Goal: Information Seeking & Learning: Check status

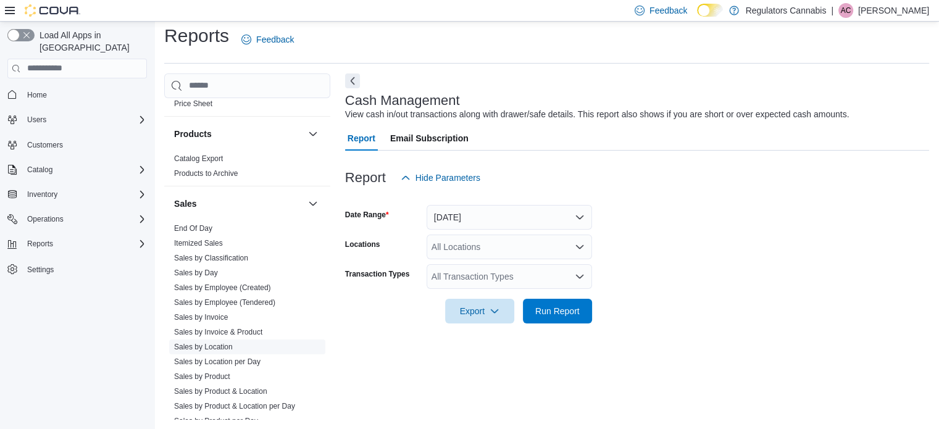
scroll to position [1010, 0]
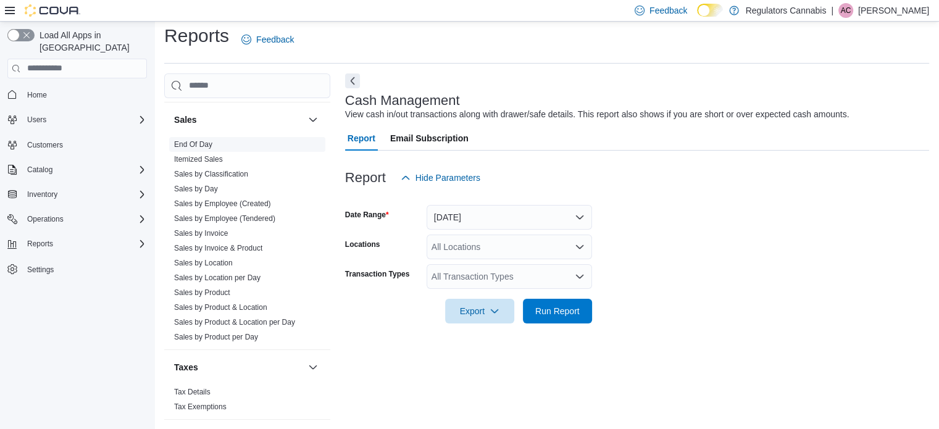
click at [205, 140] on link "End Of Day" at bounding box center [193, 144] width 38 height 9
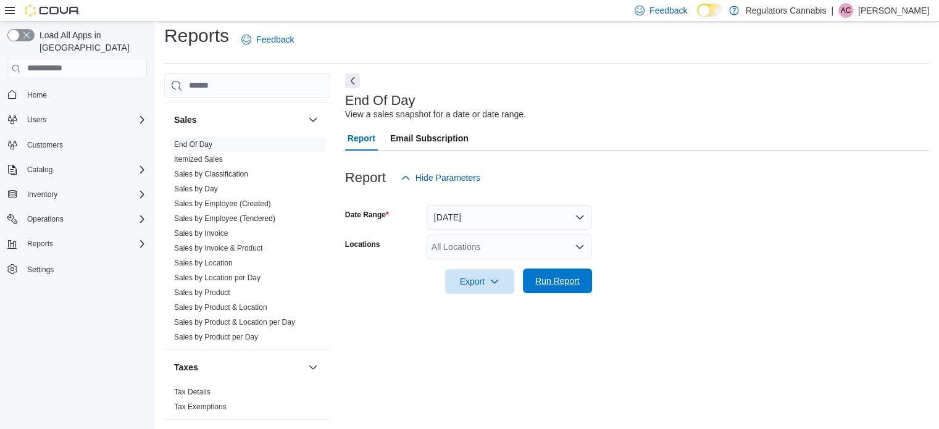
click at [548, 277] on span "Run Report" at bounding box center [557, 281] width 44 height 12
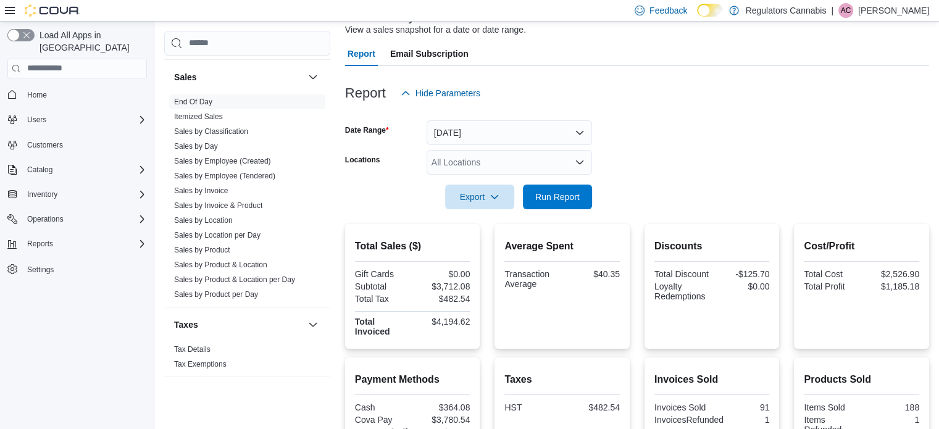
scroll to position [343, 0]
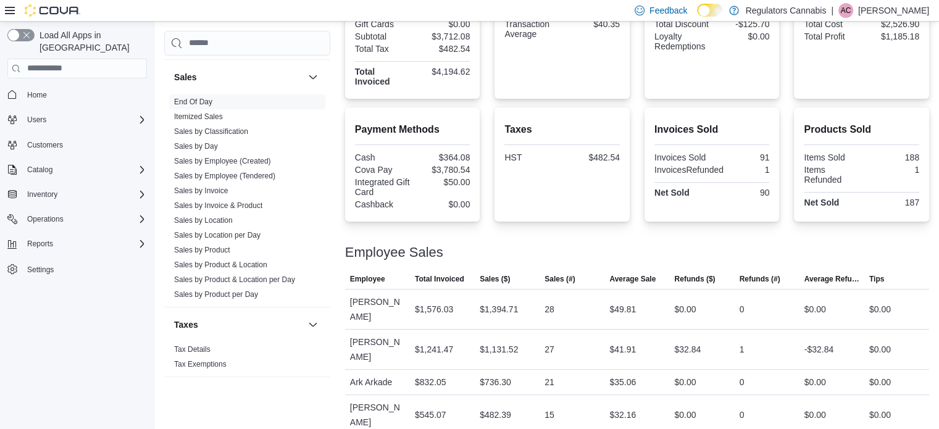
drag, startPoint x: 215, startPoint y: 191, endPoint x: 503, endPoint y: 173, distance: 289.0
click at [215, 201] on link "Sales by Invoice & Product" at bounding box center [218, 205] width 88 height 9
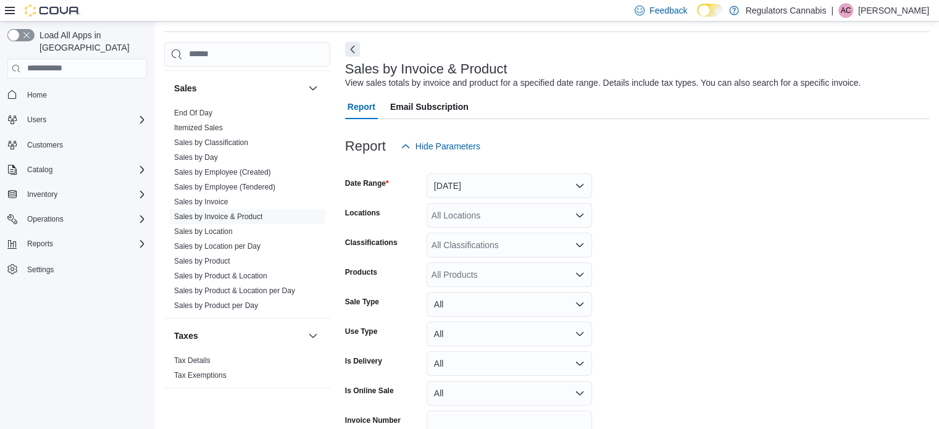
scroll to position [28, 0]
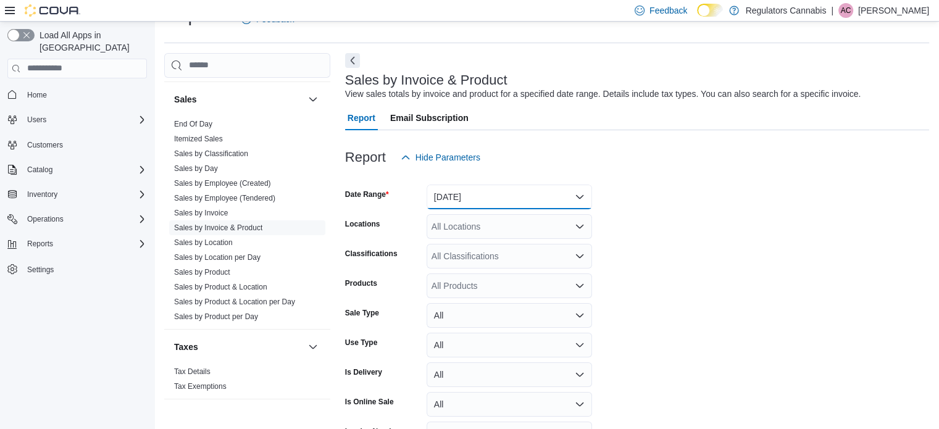
click at [454, 196] on button "Yesterday" at bounding box center [510, 197] width 166 height 25
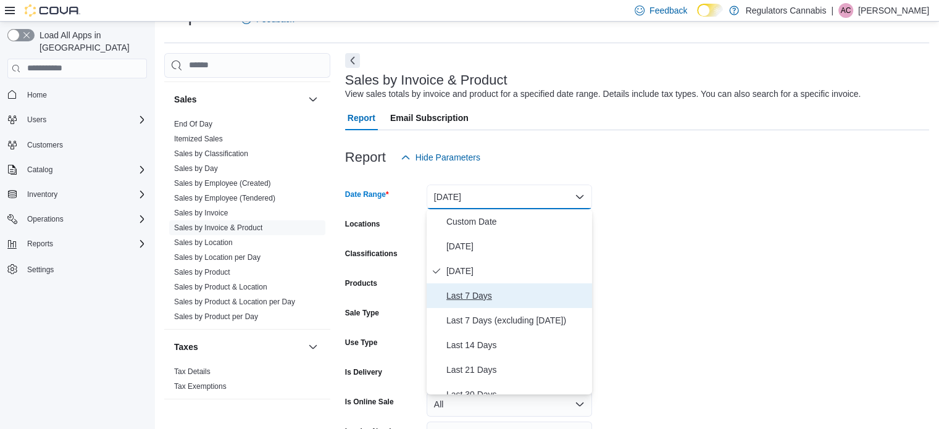
click at [479, 295] on span "Last 7 Days" at bounding box center [517, 295] width 141 height 15
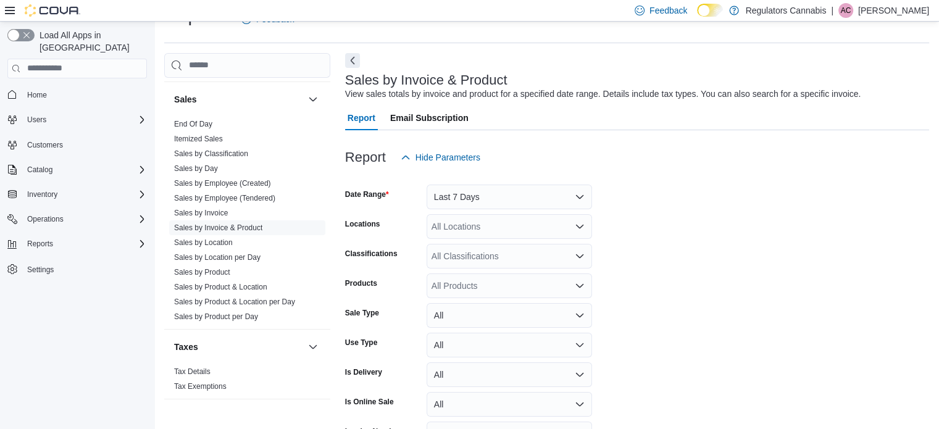
click at [684, 271] on form "Date Range Last 7 Days Locations All Locations Classifications All Classificati…" at bounding box center [637, 325] width 584 height 311
click at [508, 230] on div "All Locations" at bounding box center [510, 226] width 166 height 25
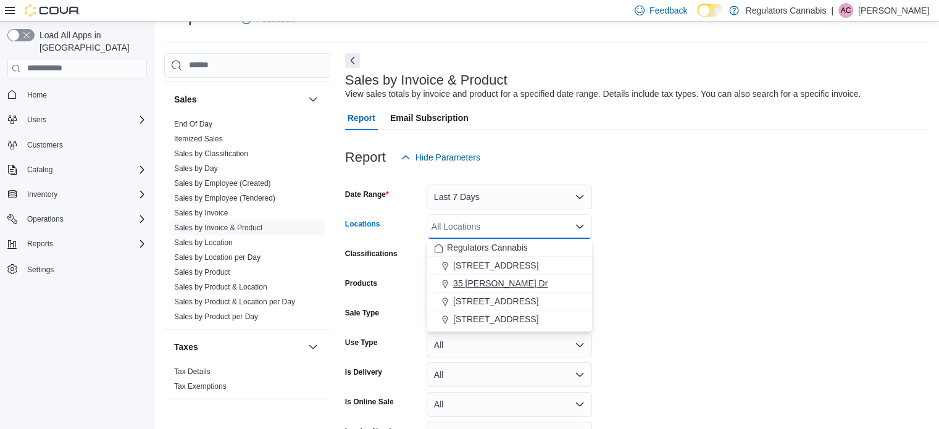
click at [491, 281] on span "35 Amy Croft Dr" at bounding box center [500, 283] width 94 height 12
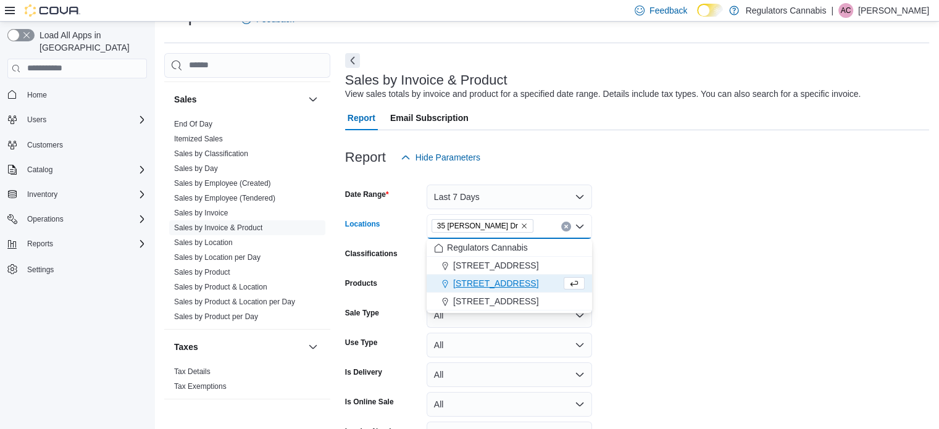
click at [678, 253] on form "Date Range Last 7 Days Locations 35 Amy Croft Dr Combo box. Selected. 35 Amy Cr…" at bounding box center [637, 325] width 584 height 311
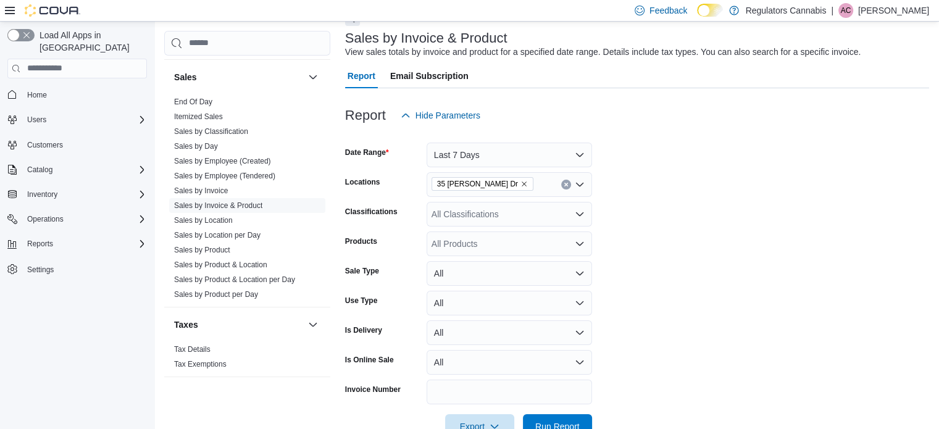
scroll to position [90, 0]
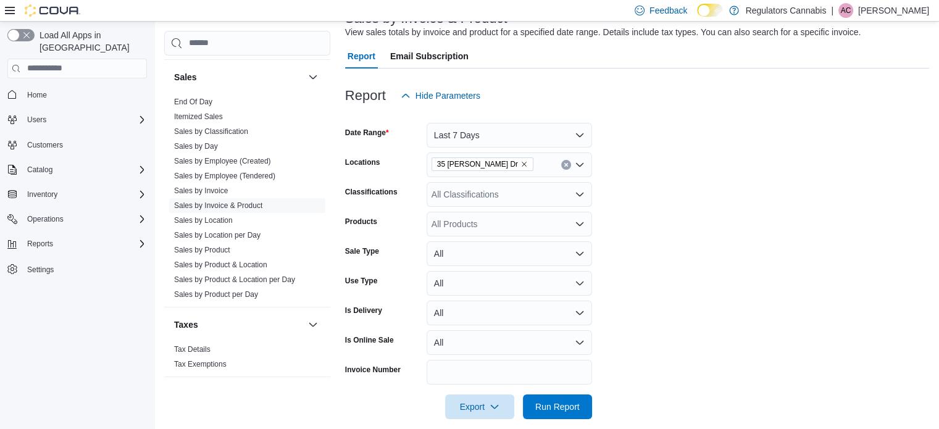
click at [478, 228] on div "All Products" at bounding box center [510, 224] width 166 height 25
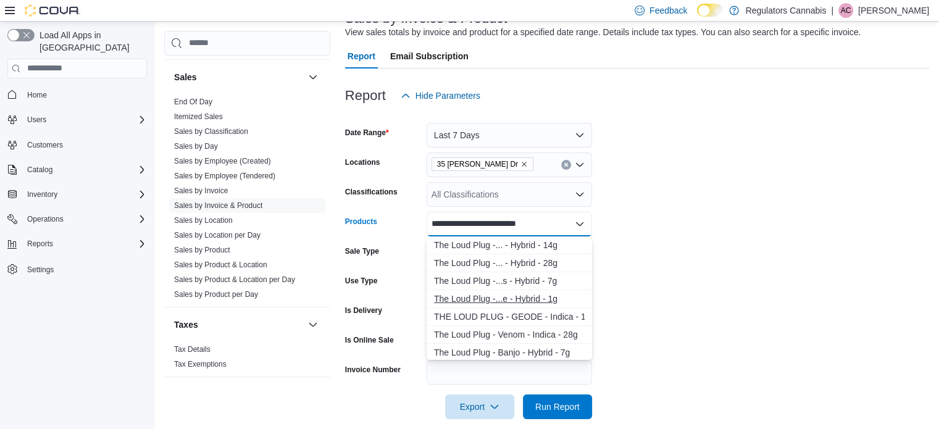
type input "**********"
click at [519, 301] on div "The Loud Plug -...e - Hybrid - 1g" at bounding box center [509, 299] width 151 height 12
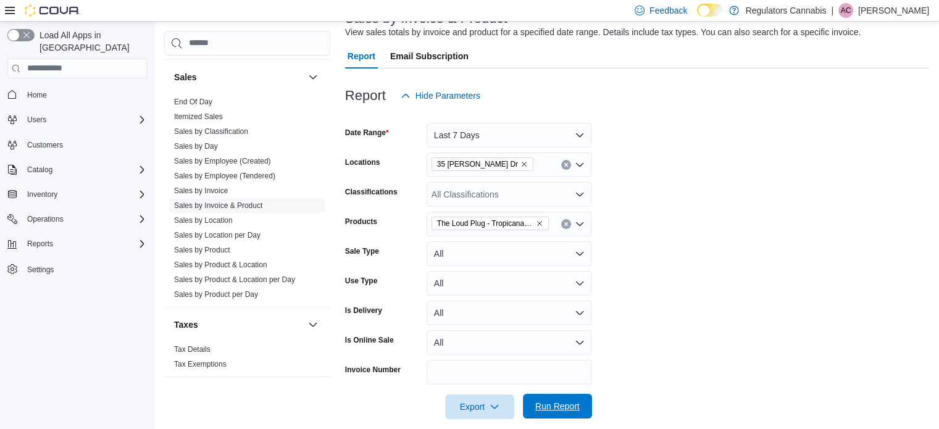
click at [570, 405] on span "Run Report" at bounding box center [557, 406] width 44 height 12
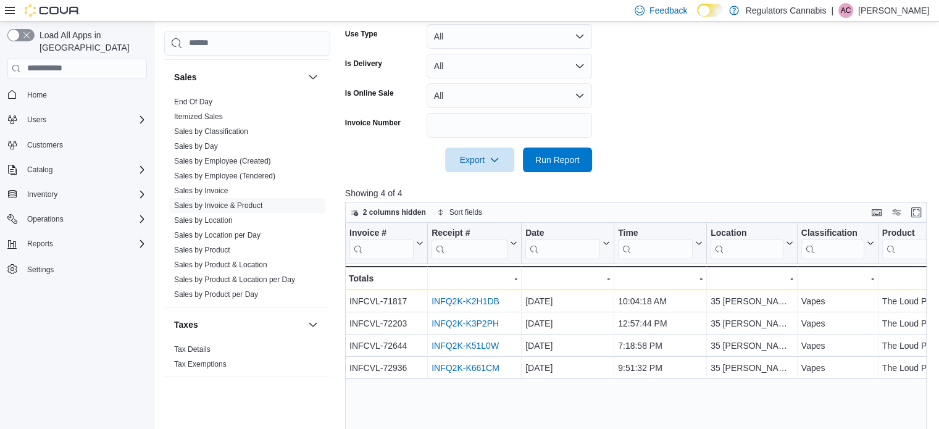
scroll to position [399, 0]
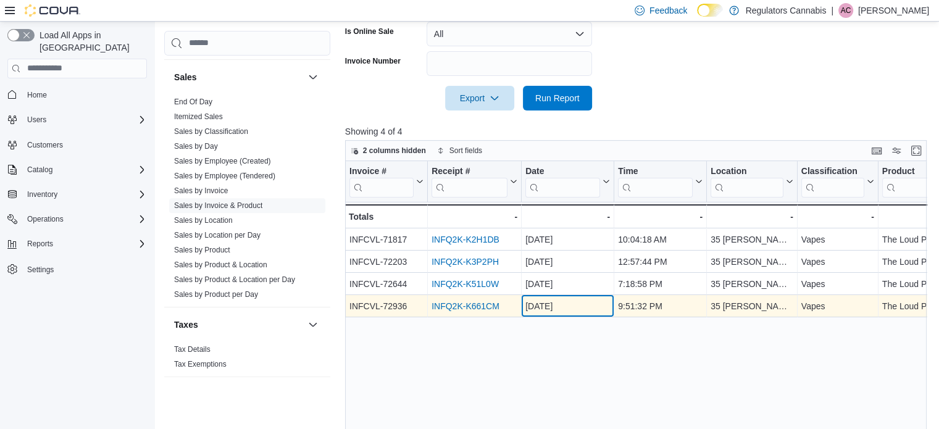
click at [588, 308] on div "Oct 6, 2025" at bounding box center [568, 306] width 85 height 15
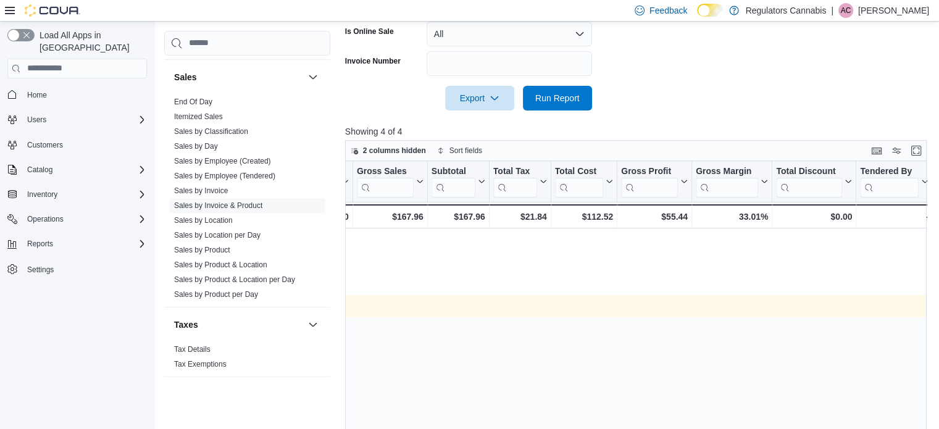
scroll to position [0, 0]
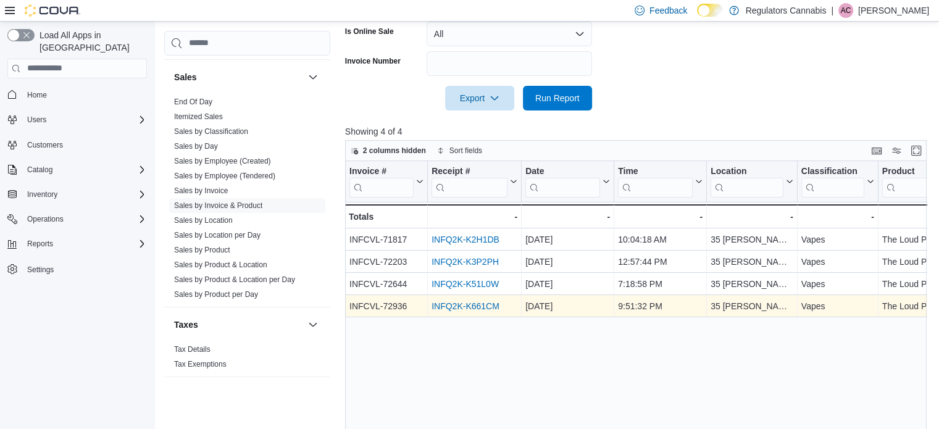
click at [504, 300] on div "INFQ2K-K661CM" at bounding box center [475, 306] width 86 height 15
click at [482, 308] on link "INFQ2K-K661CM" at bounding box center [466, 306] width 68 height 10
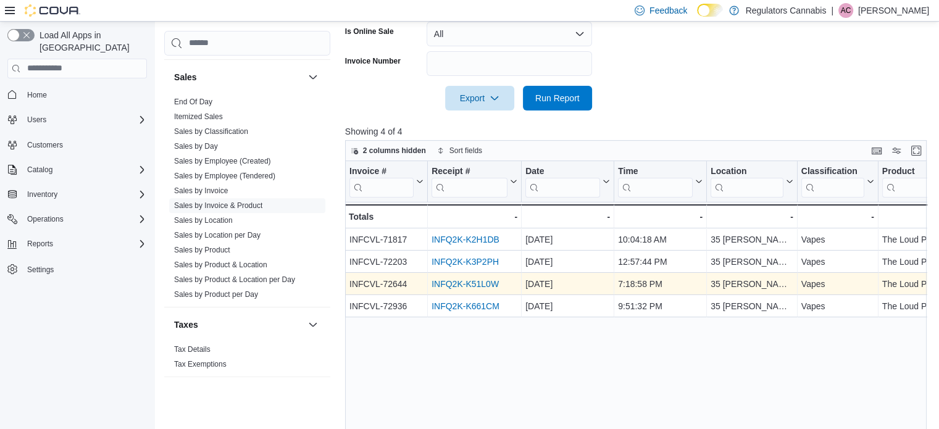
click at [456, 277] on div "INFQ2K-K51L0W" at bounding box center [475, 284] width 86 height 15
click at [455, 281] on link "INFQ2K-K51L0W" at bounding box center [465, 284] width 67 height 10
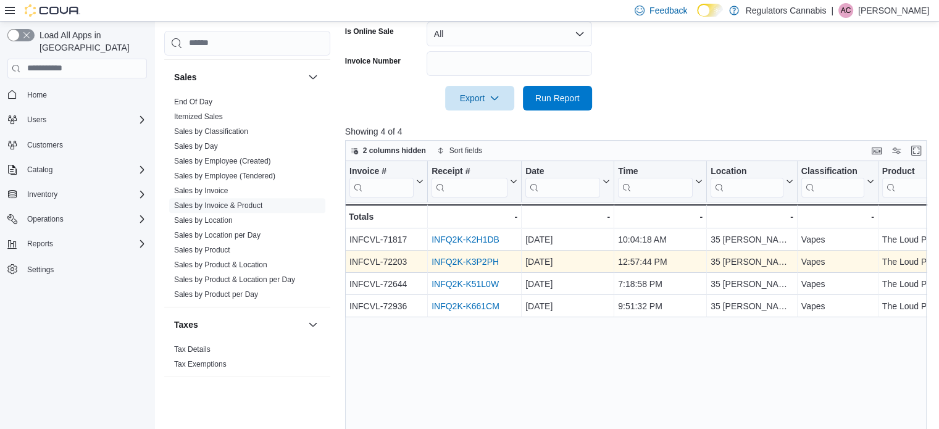
click at [484, 257] on link "INFQ2K-K3P2PH" at bounding box center [465, 262] width 67 height 10
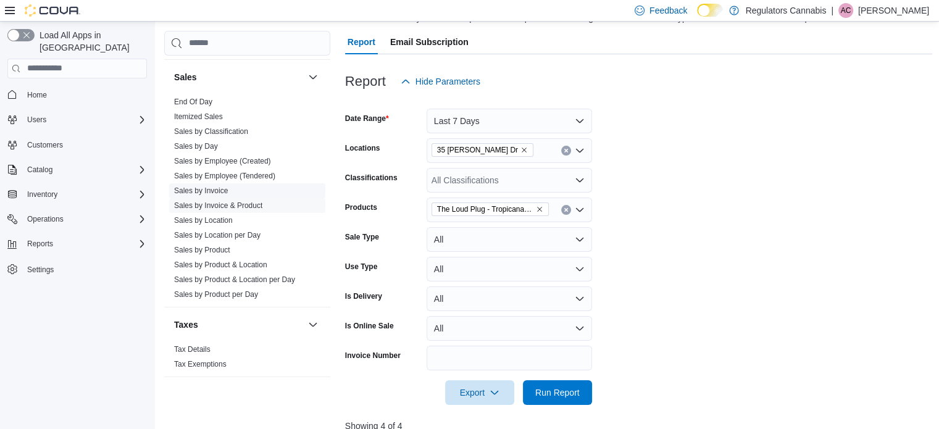
scroll to position [90, 0]
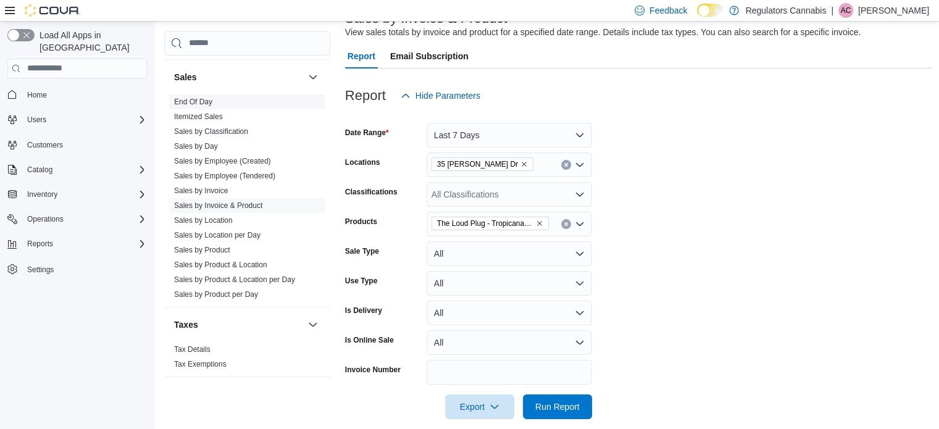
click at [210, 98] on link "End Of Day" at bounding box center [193, 102] width 38 height 9
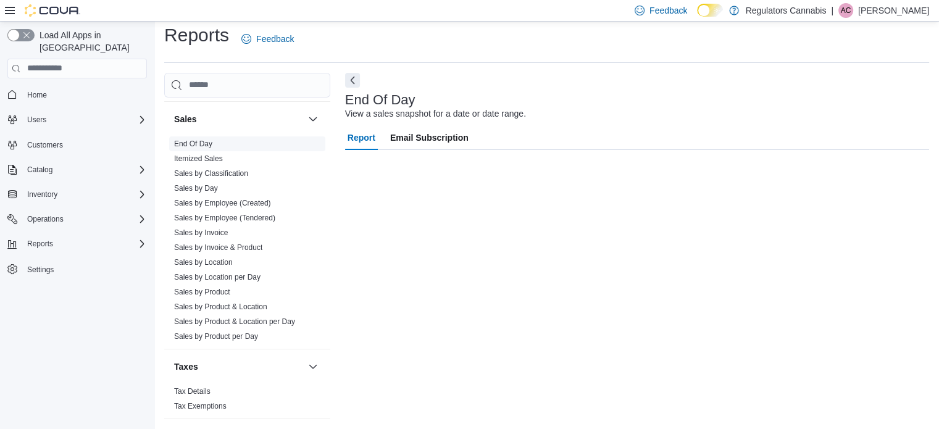
scroll to position [8, 0]
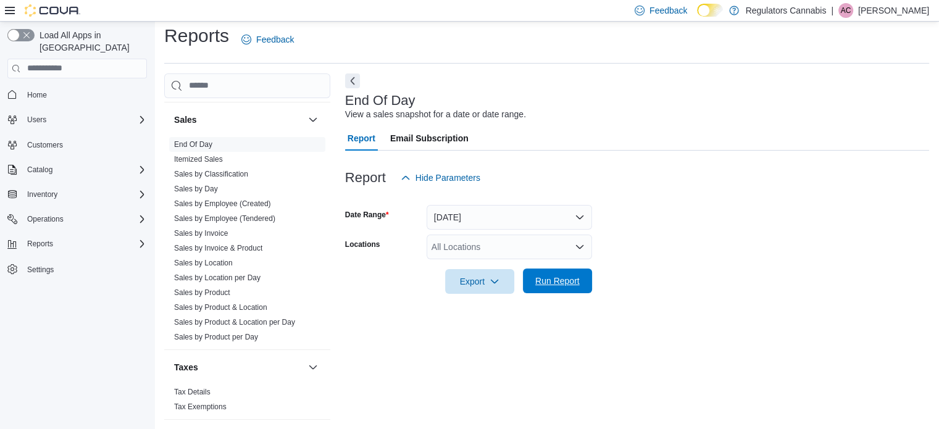
click at [557, 285] on span "Run Report" at bounding box center [557, 281] width 44 height 12
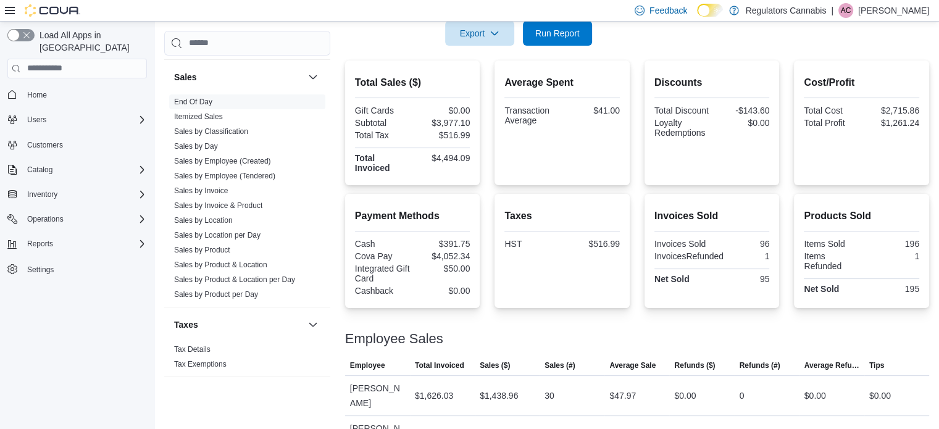
scroll to position [343, 0]
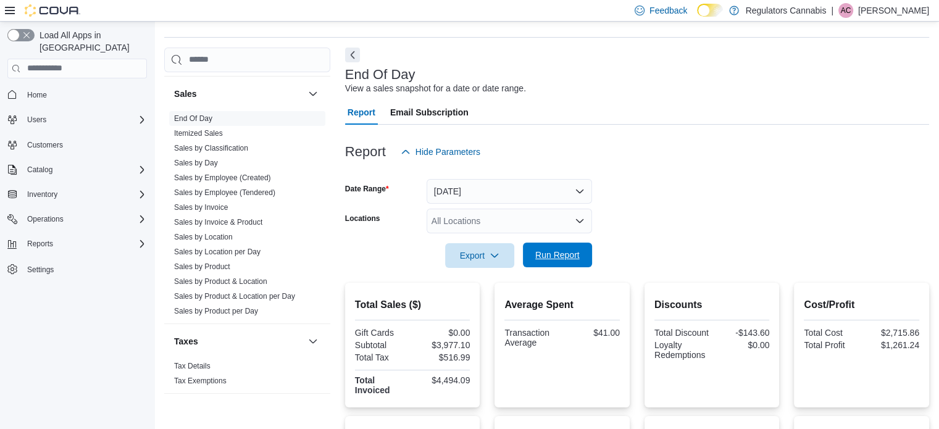
click at [568, 249] on span "Run Report" at bounding box center [558, 255] width 54 height 25
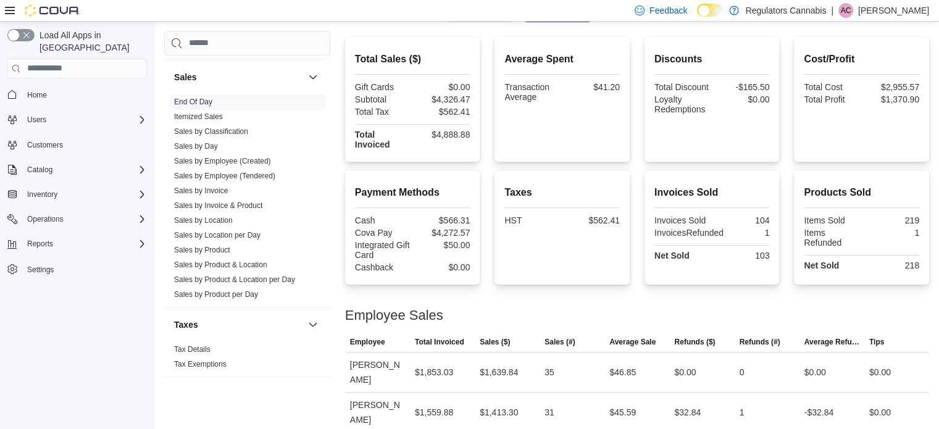
scroll to position [0, 0]
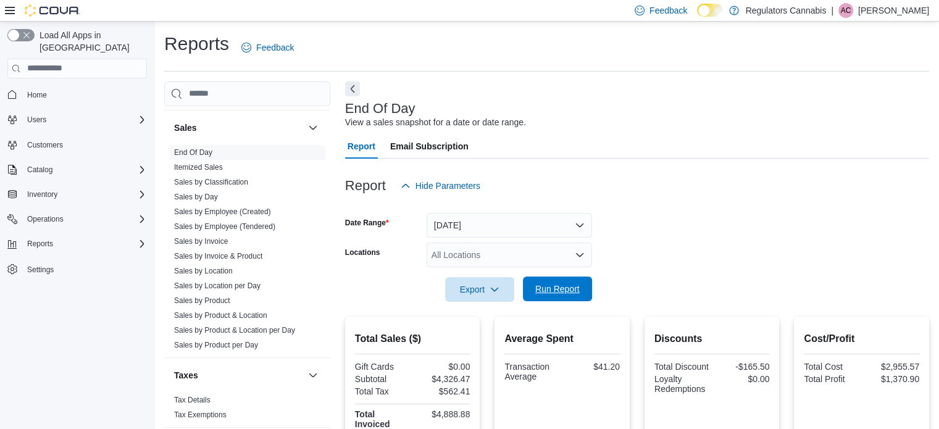
click at [583, 295] on span "Run Report" at bounding box center [558, 289] width 54 height 25
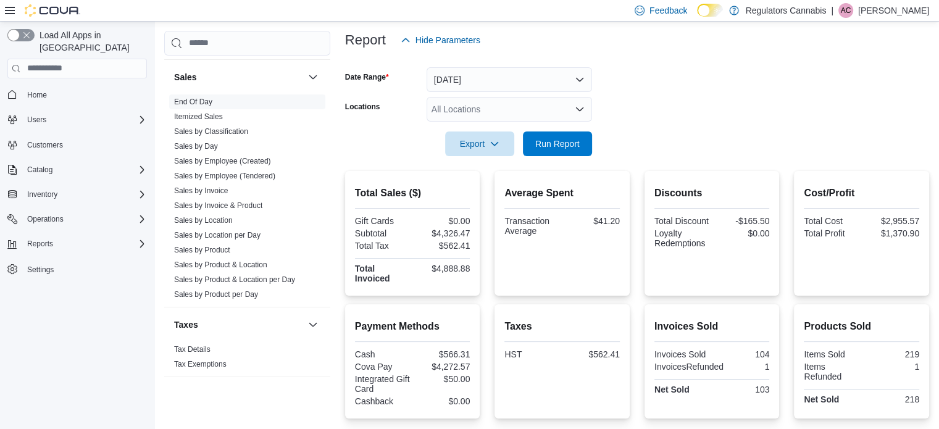
scroll to position [96, 0]
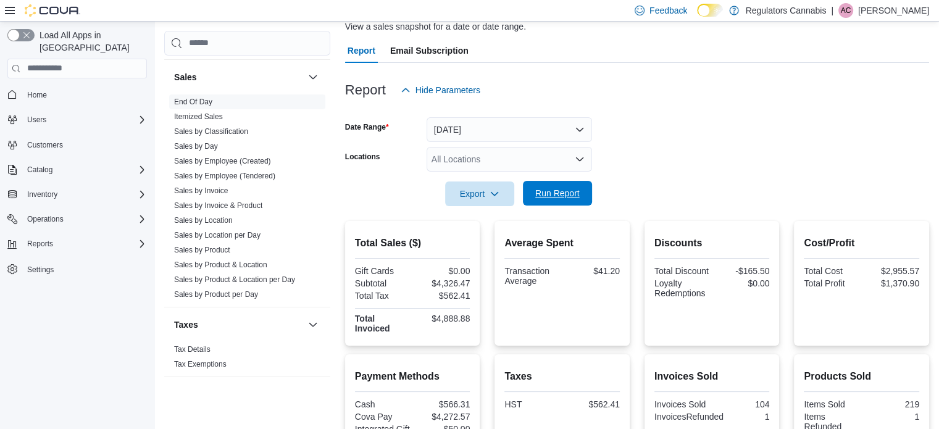
click at [561, 195] on span "Run Report" at bounding box center [557, 193] width 44 height 12
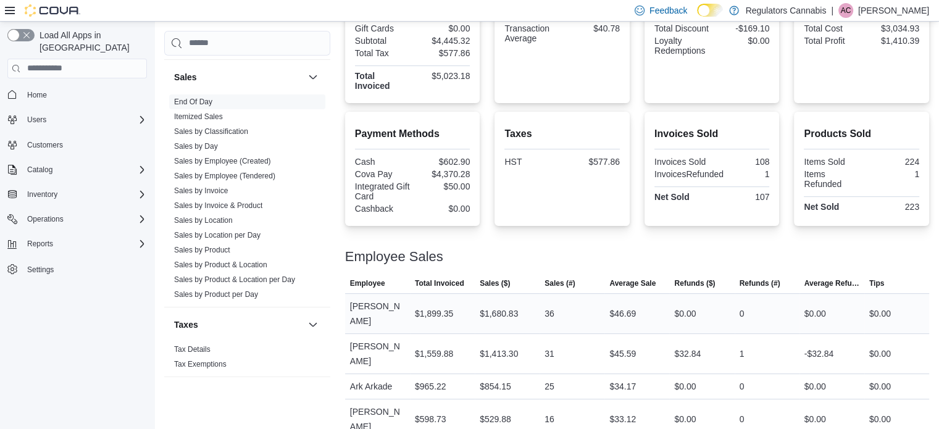
scroll to position [34, 0]
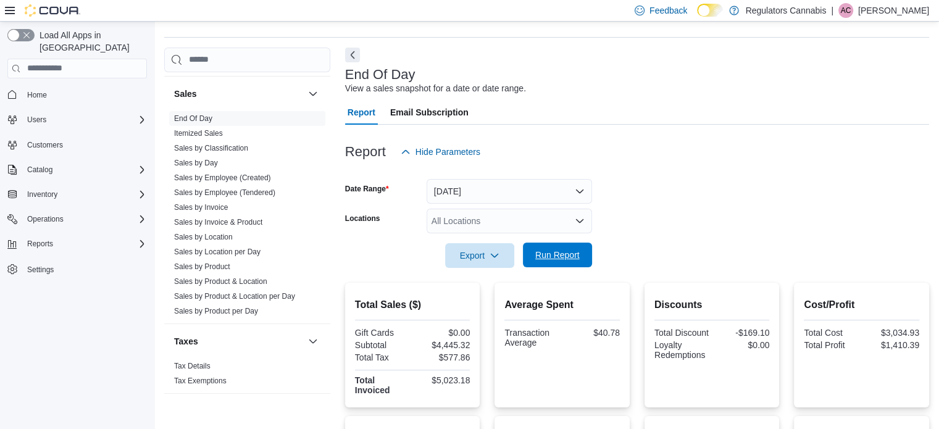
click at [550, 256] on span "Run Report" at bounding box center [557, 255] width 44 height 12
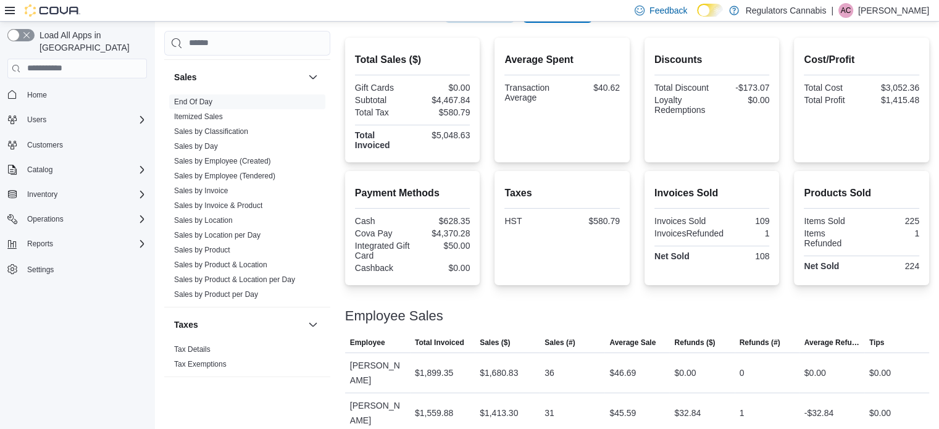
scroll to position [281, 0]
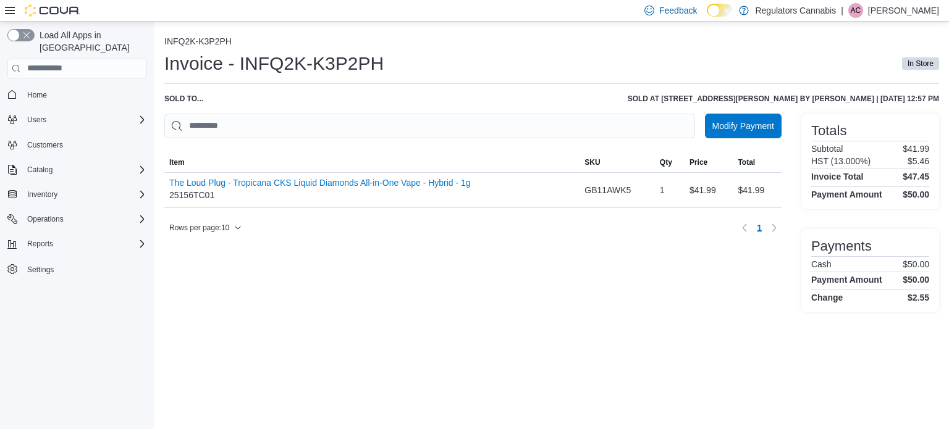
click at [875, 9] on p "[PERSON_NAME]" at bounding box center [903, 10] width 71 height 15
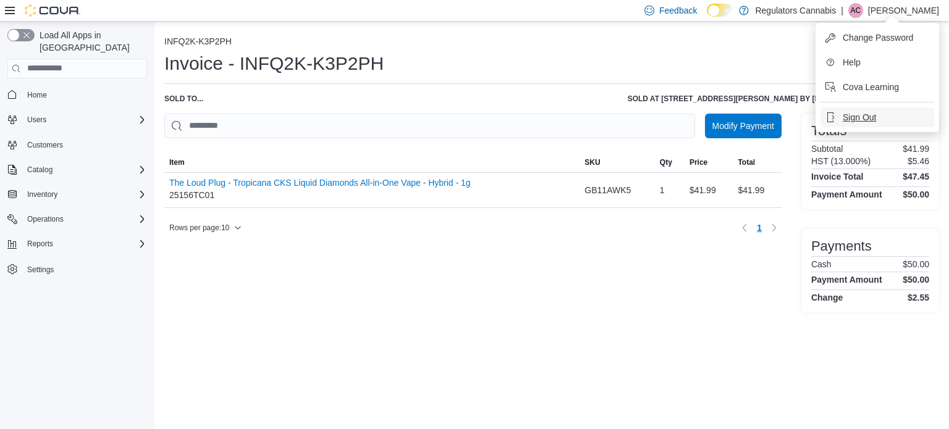
click at [858, 120] on span "Sign Out" at bounding box center [858, 117] width 33 height 12
